Goal: Task Accomplishment & Management: Use online tool/utility

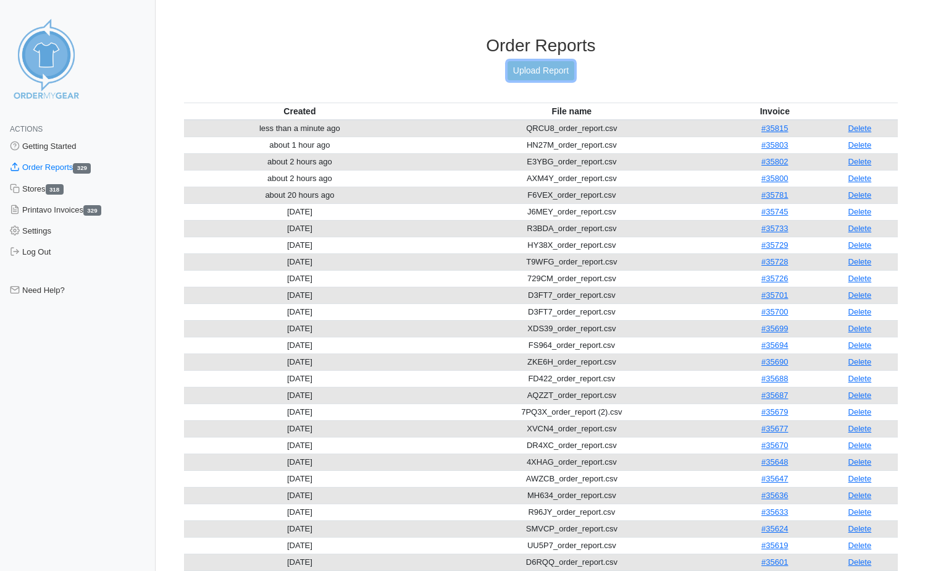
click at [549, 73] on link "Upload Report" at bounding box center [541, 70] width 67 height 19
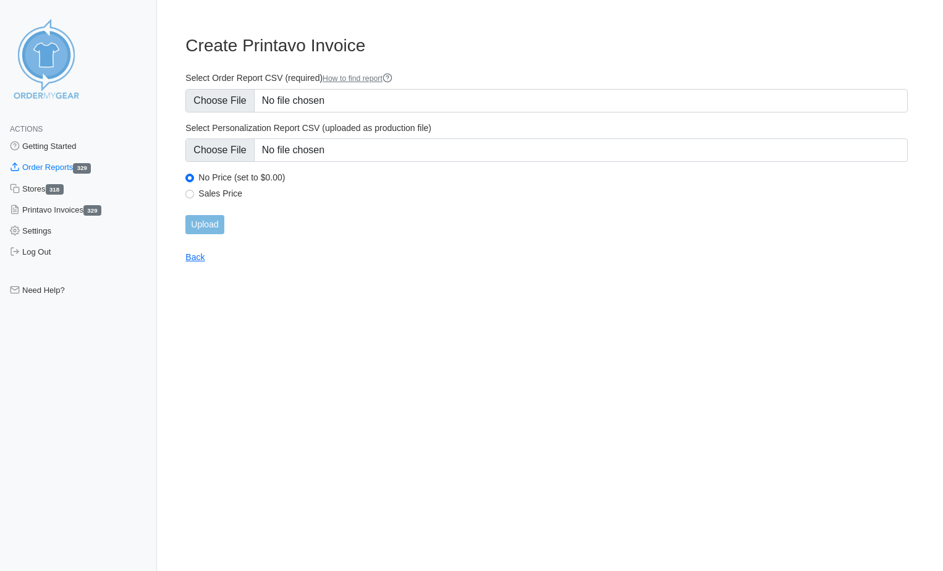
type input "C:\fakepath\SWJZ8_order_report.csv"
click at [203, 223] on input "Upload" at bounding box center [204, 224] width 38 height 19
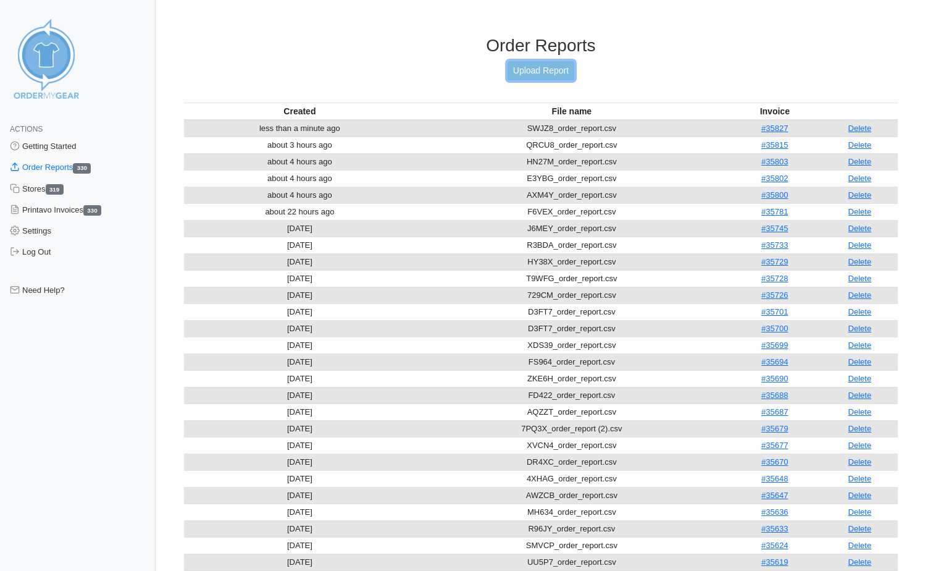
click at [548, 73] on link "Upload Report" at bounding box center [541, 70] width 67 height 19
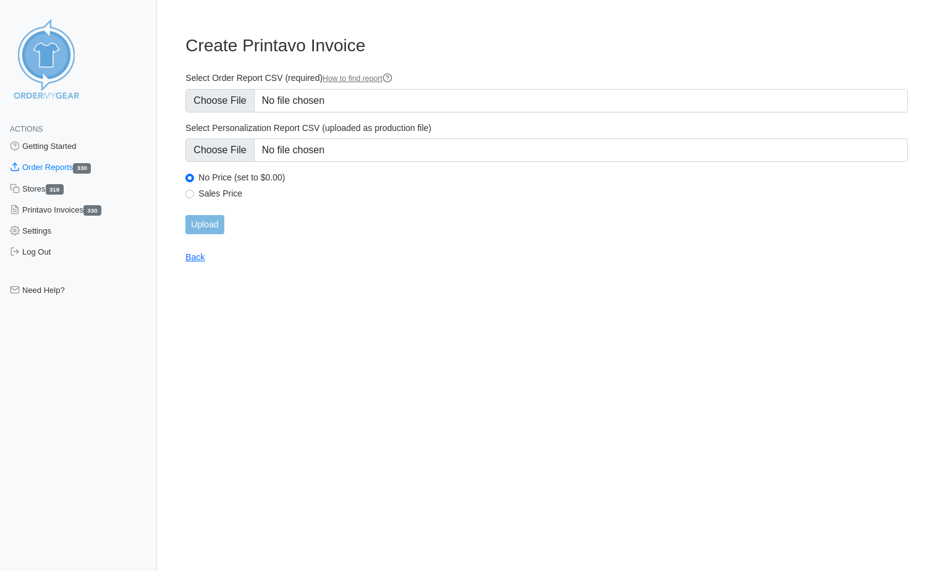
type input "C:\fakepath\U5B4G_order_report.csv"
click at [213, 236] on main "Create Printavo Invoice Select Order Report CSV (required) How to find report S…" at bounding box center [546, 141] width 752 height 242
click at [216, 232] on input "Upload" at bounding box center [204, 224] width 38 height 19
